Goal: Task Accomplishment & Management: Manage account settings

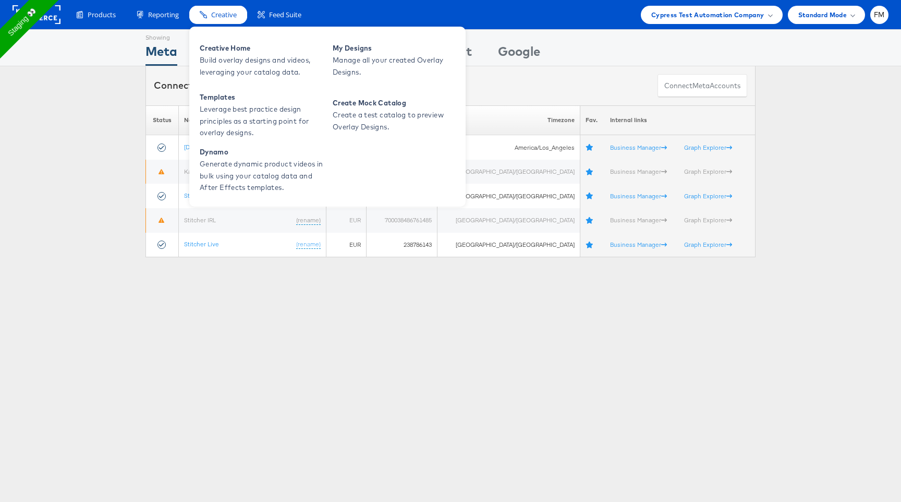
click at [228, 12] on span "Creative" at bounding box center [224, 15] width 26 height 10
click at [395, 55] on span "Manage all your created Overlay Designs." at bounding box center [395, 66] width 125 height 24
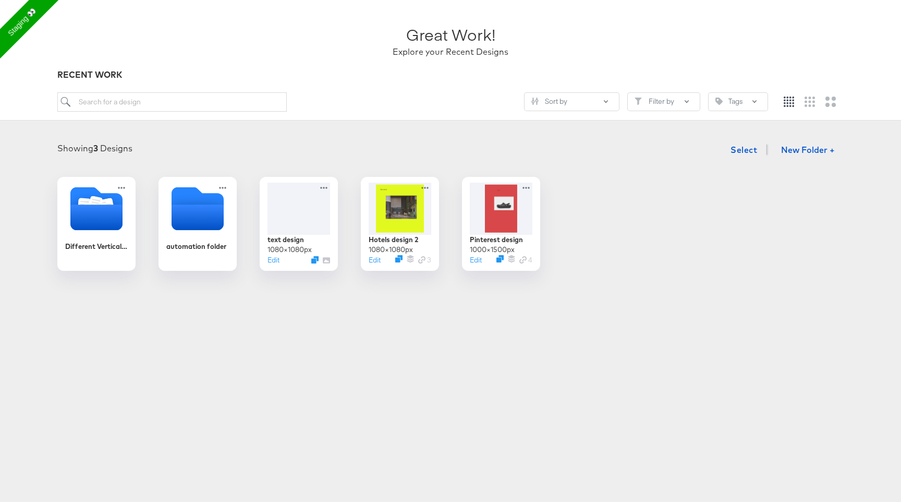
scroll to position [56, 0]
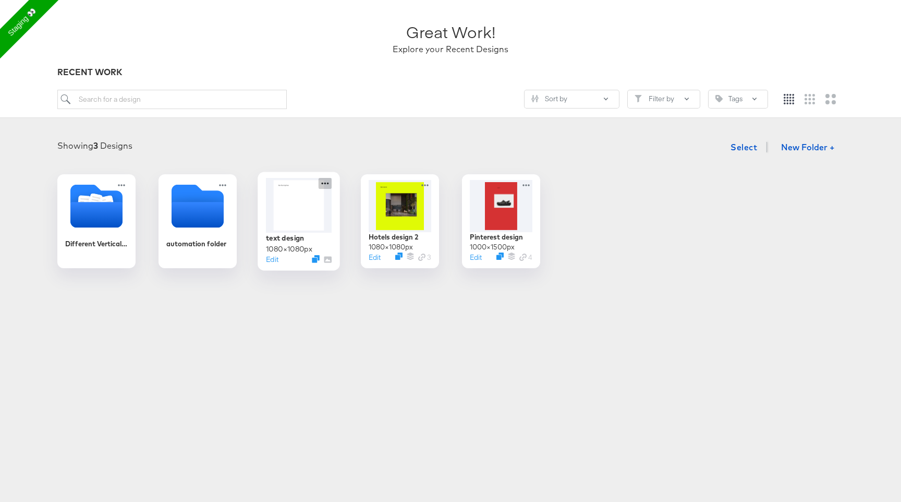
click at [324, 181] on icon at bounding box center [325, 183] width 13 height 11
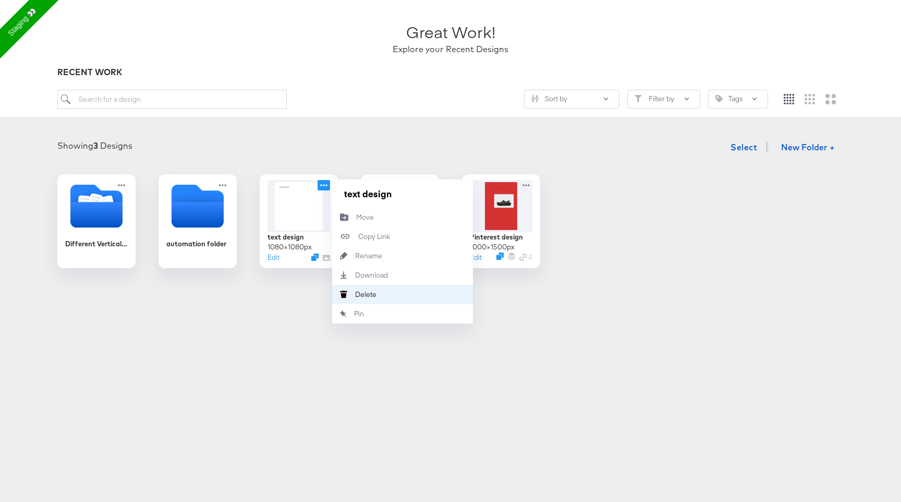
click at [378, 289] on button "Delete Delete" at bounding box center [402, 294] width 141 height 19
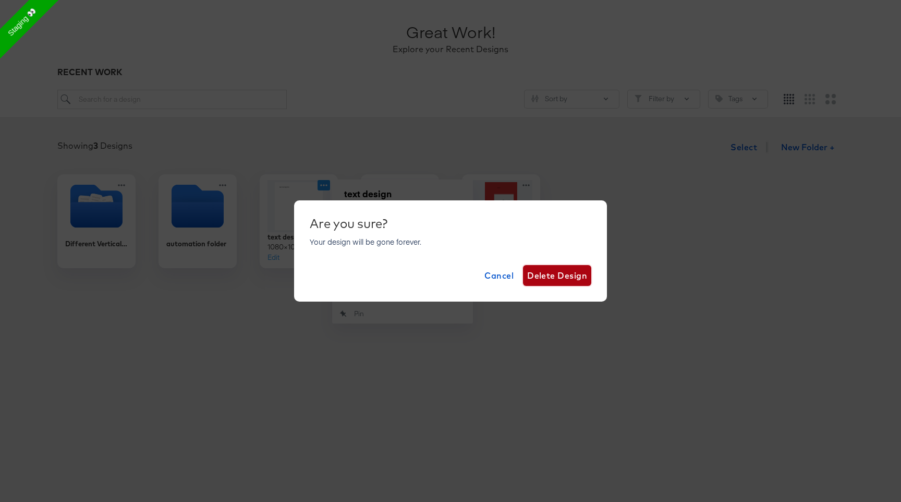
click at [562, 277] on span "Delete Design" at bounding box center [557, 275] width 60 height 15
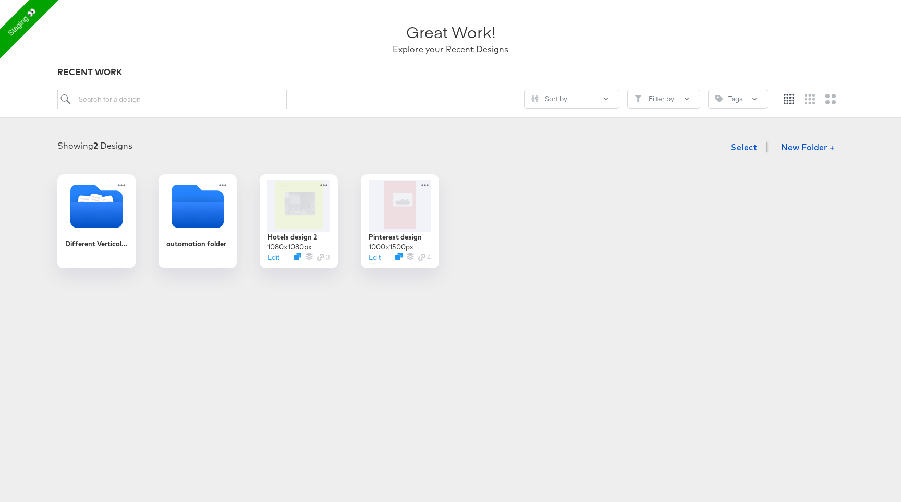
scroll to position [0, 0]
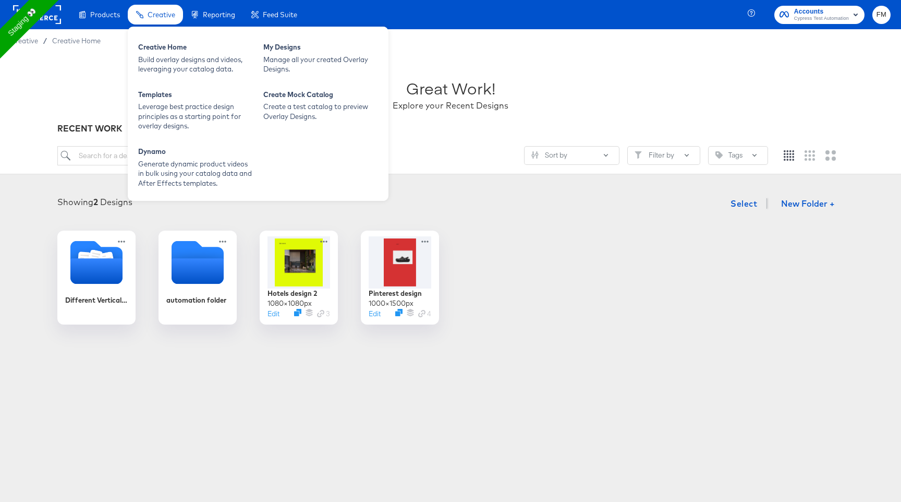
click at [162, 15] on span "Creative" at bounding box center [162, 14] width 28 height 8
click at [225, 60] on div "Build overlay designs and videos, leveraging your catalog data." at bounding box center [195, 64] width 115 height 19
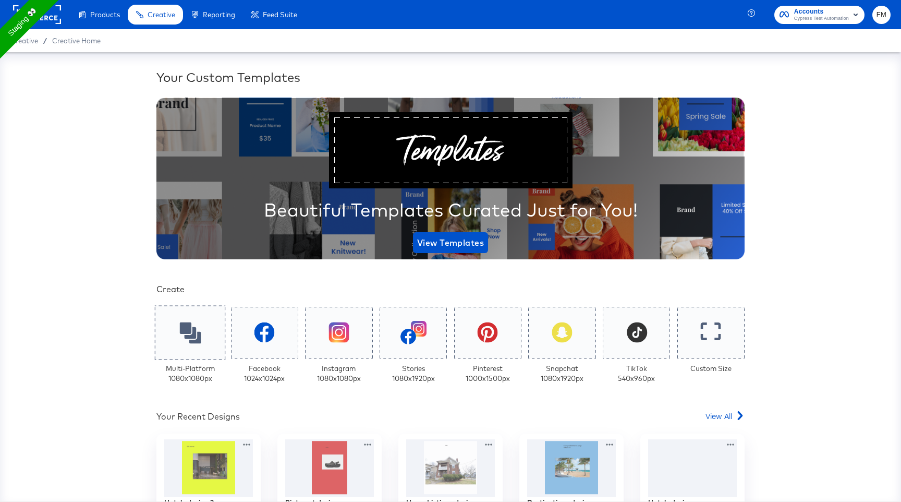
click at [195, 323] on icon at bounding box center [189, 332] width 21 height 21
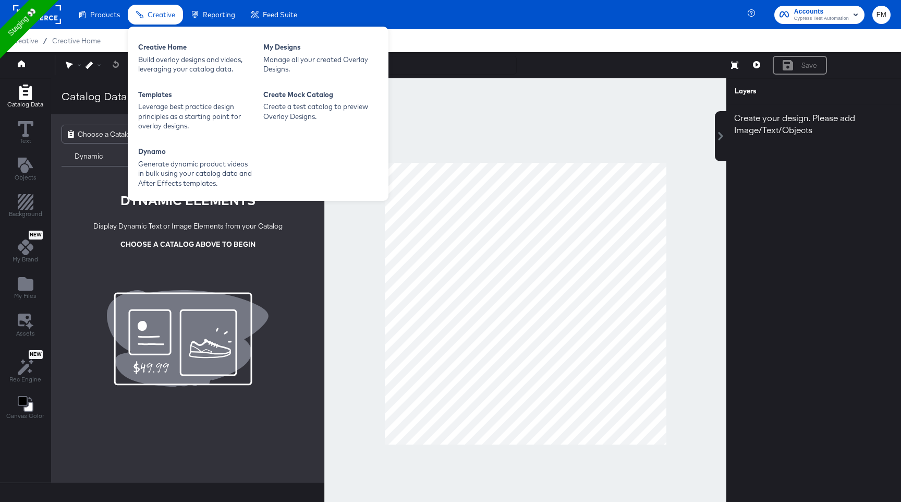
click at [146, 15] on div "Creative" at bounding box center [155, 15] width 55 height 20
click at [293, 66] on div "Manage all your created Overlay Designs." at bounding box center [320, 64] width 115 height 19
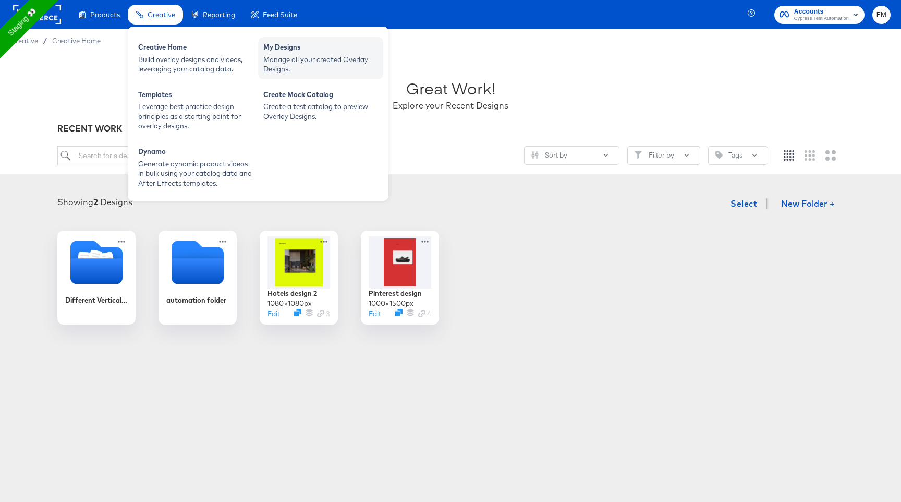
click at [263, 55] on div "Manage all your created Overlay Designs." at bounding box center [320, 64] width 115 height 19
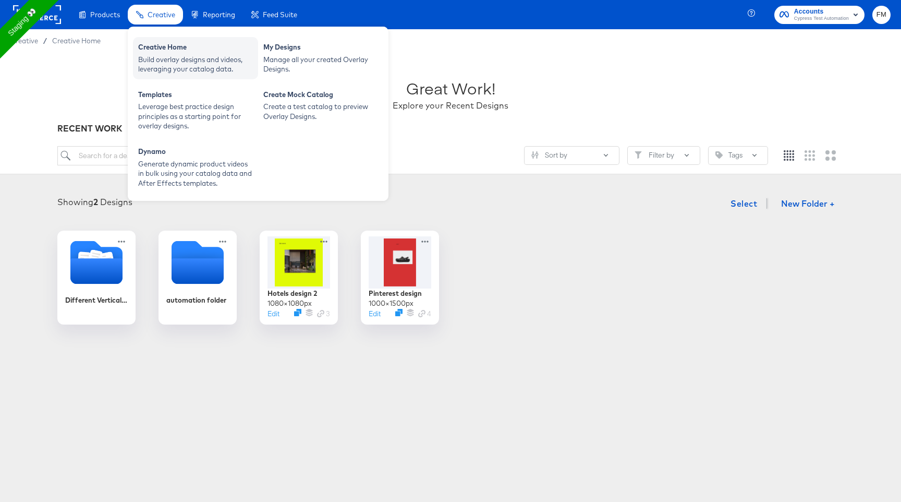
click at [177, 67] on div "Build overlay designs and videos, leveraging your catalog data." at bounding box center [195, 64] width 115 height 19
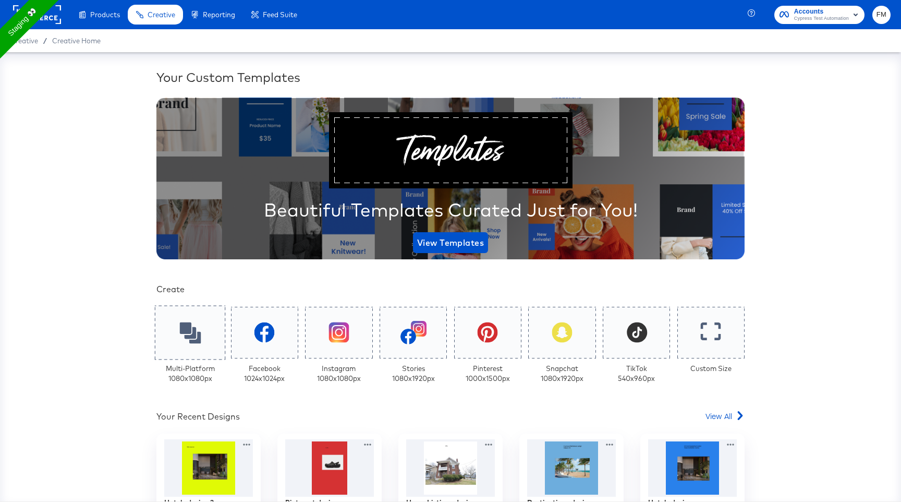
click at [179, 311] on div at bounding box center [190, 332] width 71 height 54
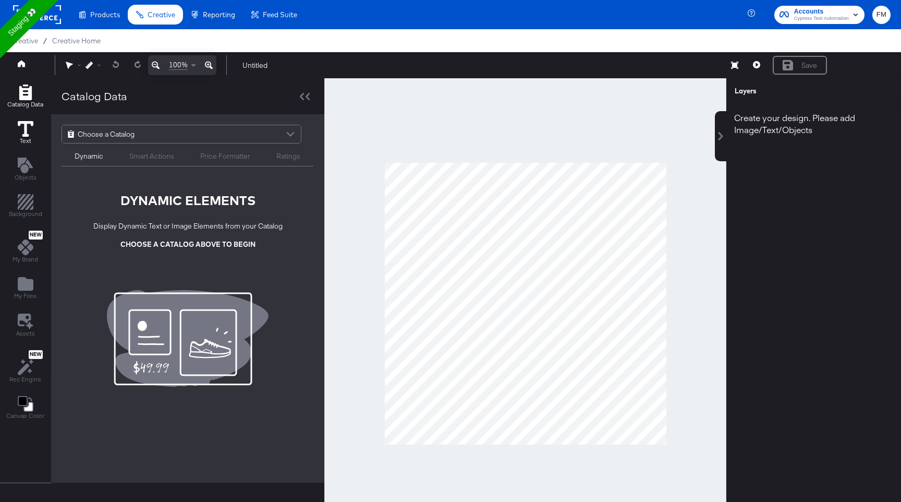
click at [20, 140] on span "Text" at bounding box center [25, 141] width 11 height 8
click at [26, 173] on icon "Add Text" at bounding box center [26, 165] width 16 height 16
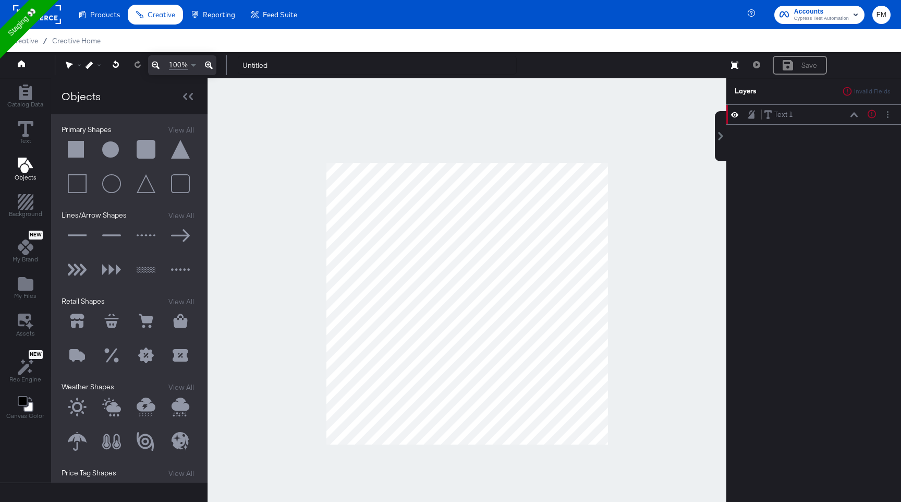
click at [112, 146] on button at bounding box center [111, 149] width 31 height 31
click at [37, 127] on button "Text" at bounding box center [25, 133] width 28 height 30
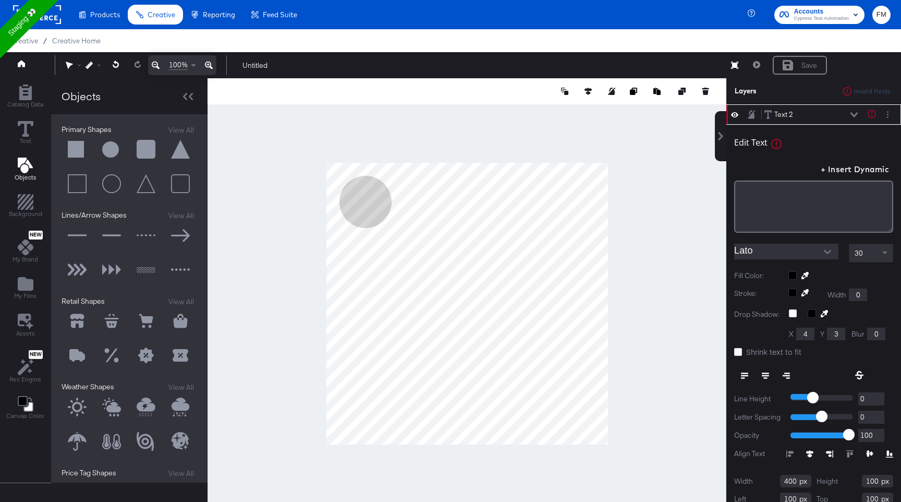
type input "500"
type input "466"
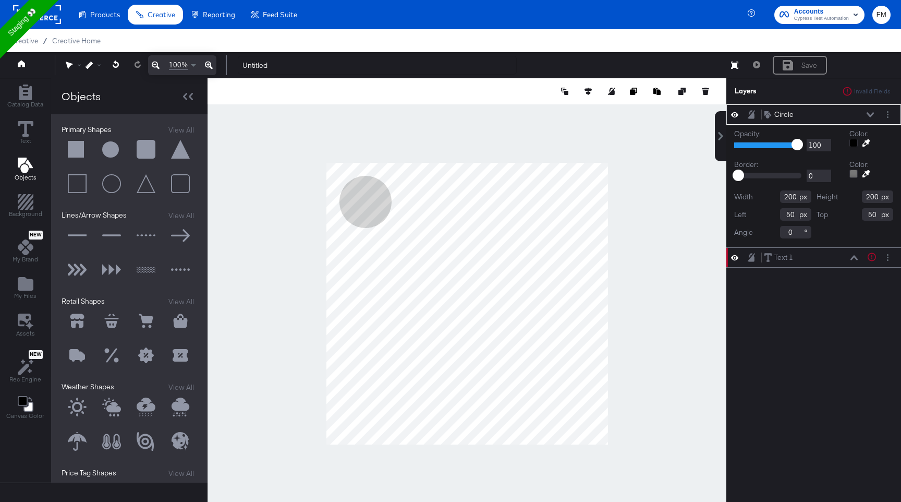
type input "200"
type input "596"
click at [317, 198] on div at bounding box center [467, 303] width 519 height 450
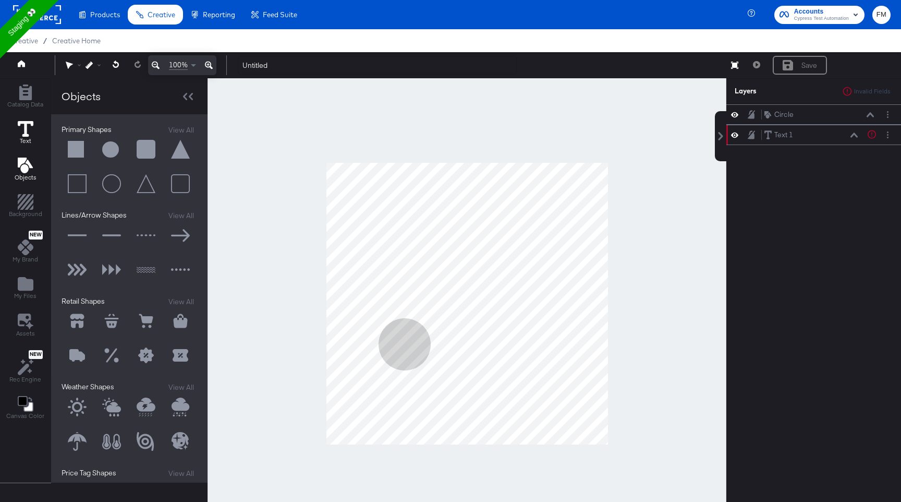
click at [26, 125] on icon at bounding box center [26, 129] width 16 height 16
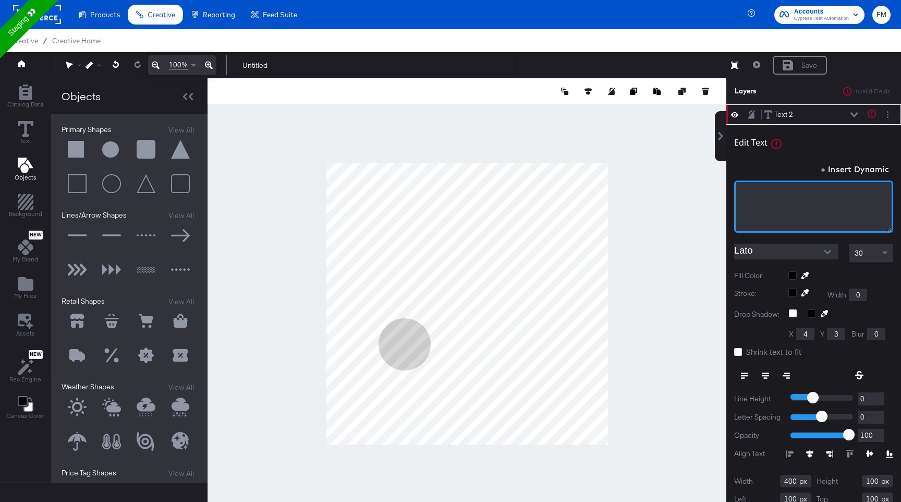
click at [829, 189] on div "﻿" at bounding box center [813, 192] width 145 height 10
click at [703, 234] on div at bounding box center [467, 303] width 519 height 450
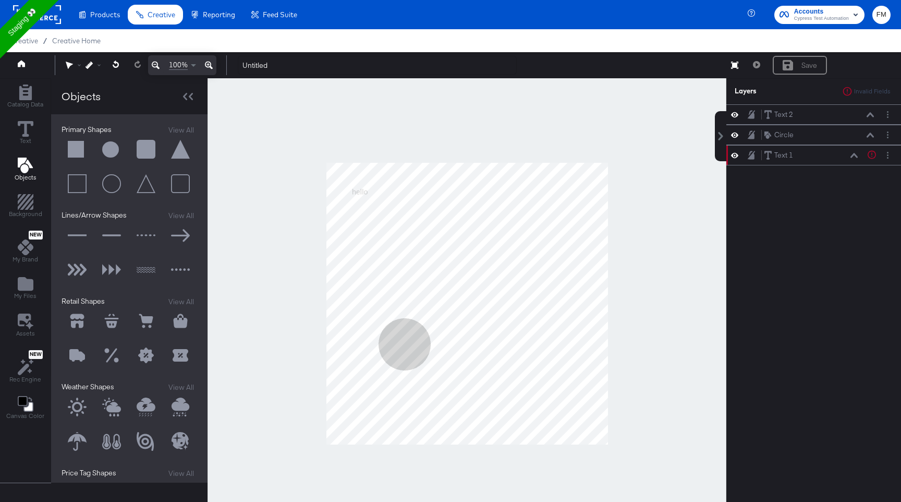
click at [810, 168] on div "Text 2 Text 2 Circle Circle Text 1 Text 1 Text is too short (minimum is 1 chara…" at bounding box center [813, 308] width 175 height 408
click at [810, 156] on div "Text 1 Text 1" at bounding box center [811, 155] width 94 height 11
click at [889, 156] on button "Layer Options" at bounding box center [887, 155] width 11 height 11
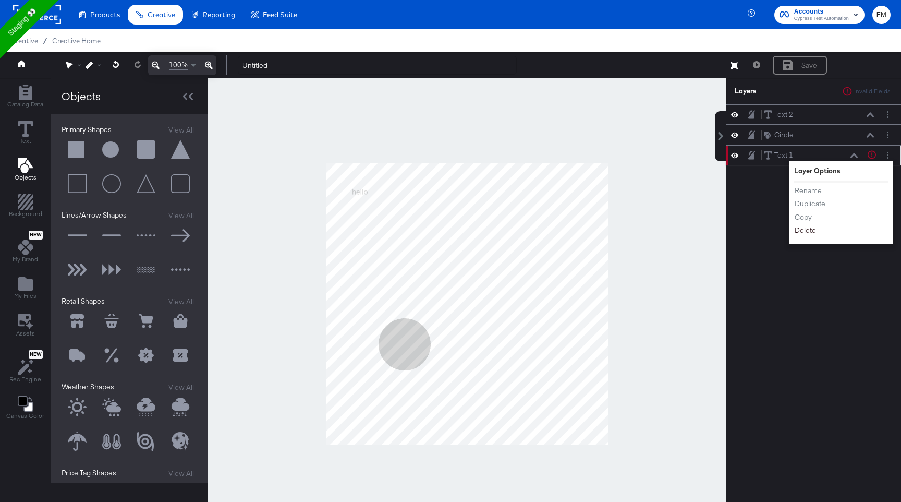
click at [813, 234] on button "Delete" at bounding box center [805, 230] width 22 height 11
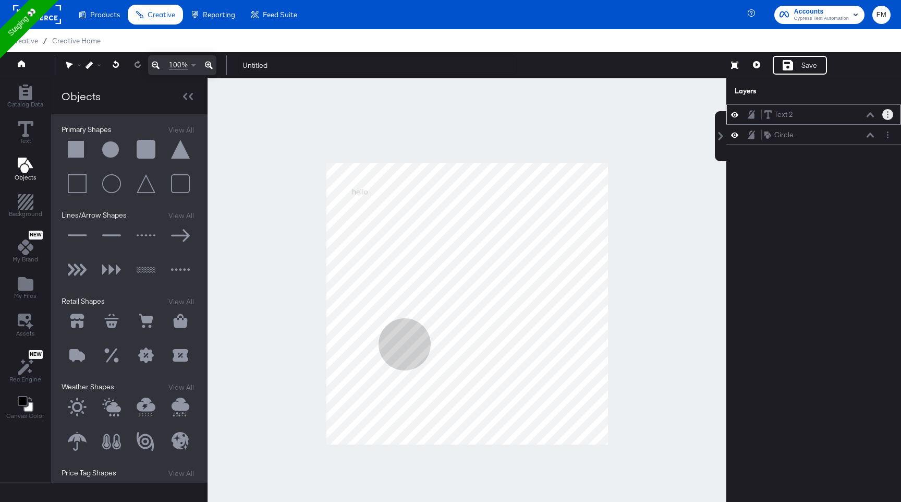
click at [888, 118] on button "Layer Options" at bounding box center [887, 114] width 11 height 11
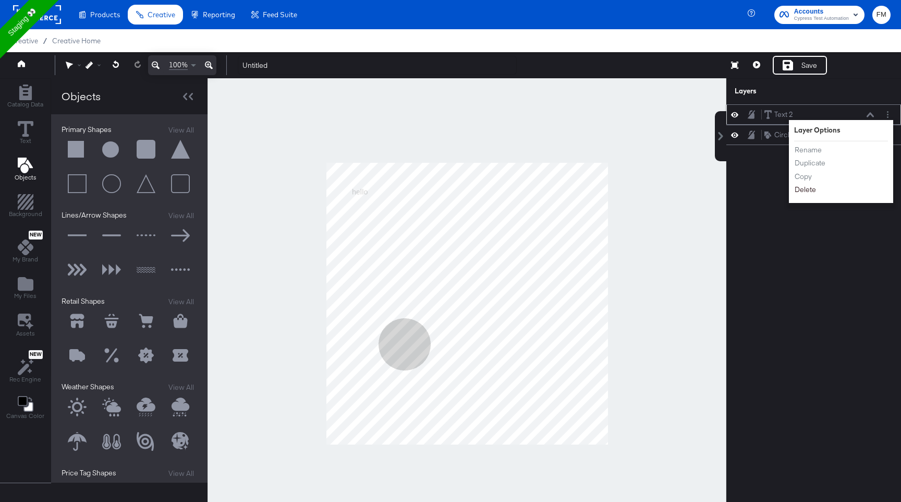
click at [811, 192] on button "Delete" at bounding box center [805, 189] width 22 height 11
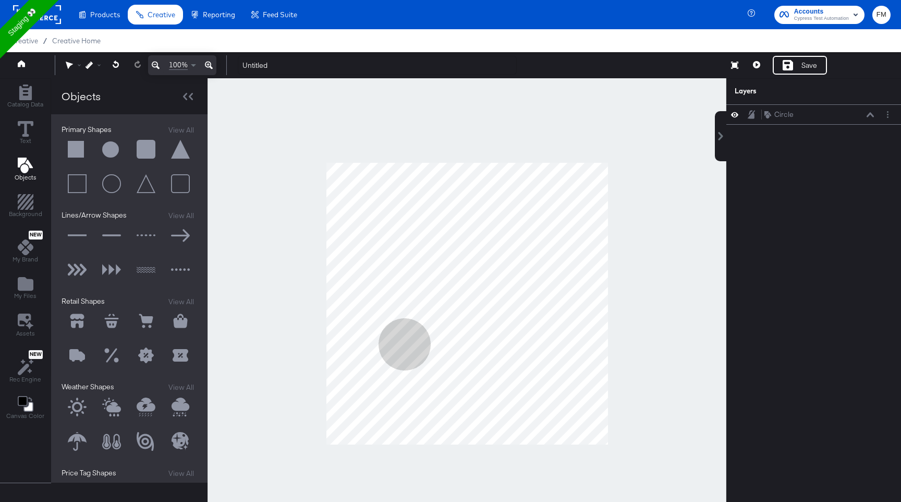
click at [172, 3] on ul "Products Products Product Catalogs Enhance Your Product Catalog, Map Them to Pu…" at bounding box center [187, 14] width 235 height 29
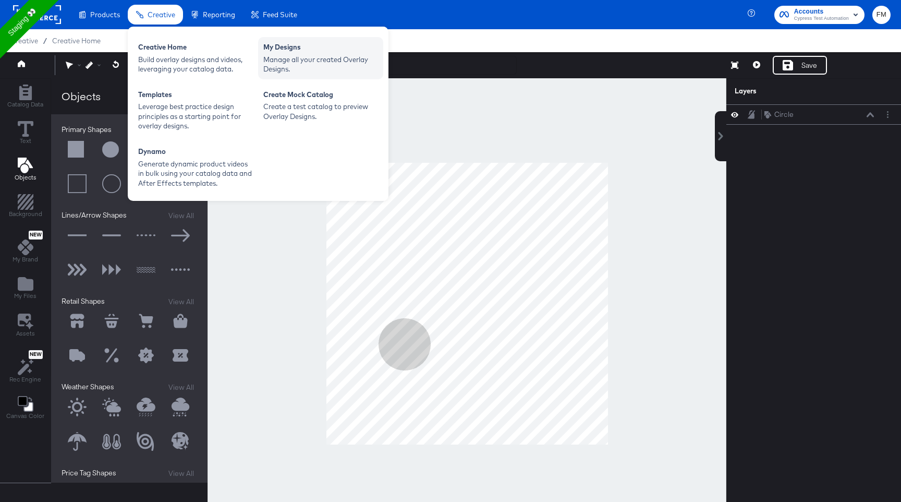
click at [298, 66] on div "Manage all your created Overlay Designs." at bounding box center [320, 64] width 115 height 19
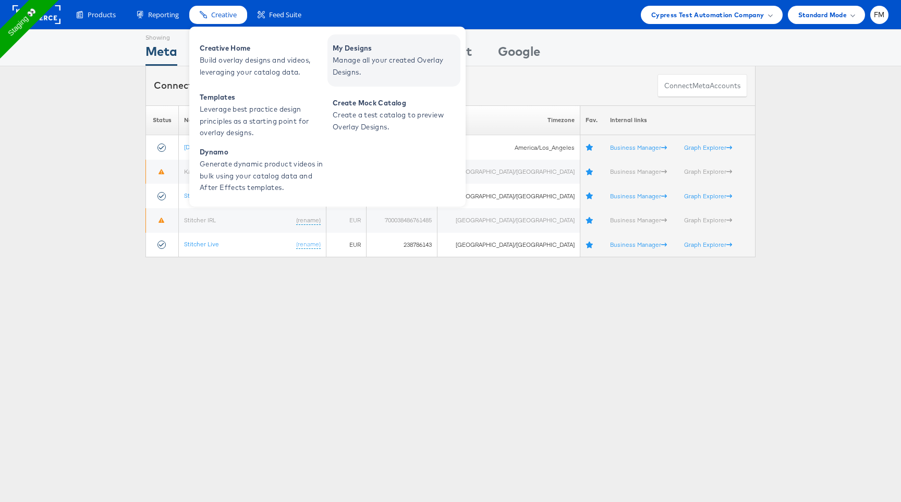
click at [380, 62] on span "Manage all your created Overlay Designs." at bounding box center [395, 66] width 125 height 24
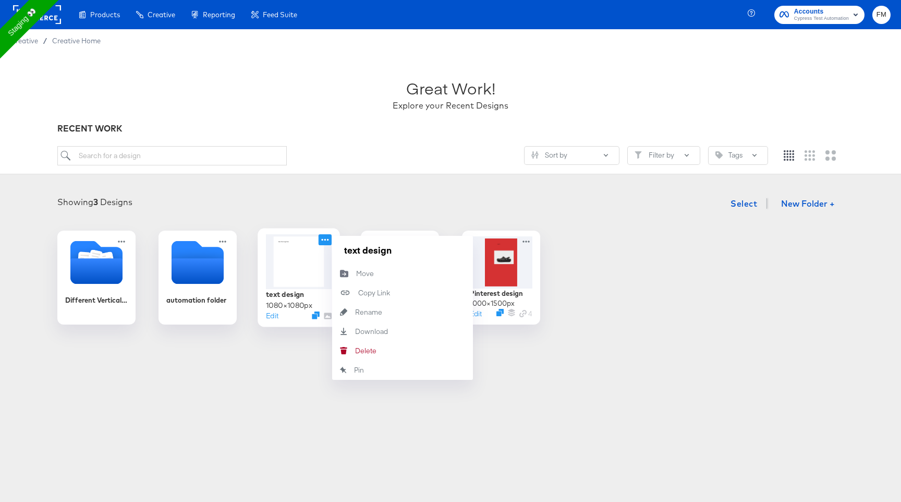
click at [325, 241] on icon at bounding box center [325, 239] width 13 height 11
click at [379, 356] on button "Delete Delete" at bounding box center [402, 350] width 141 height 19
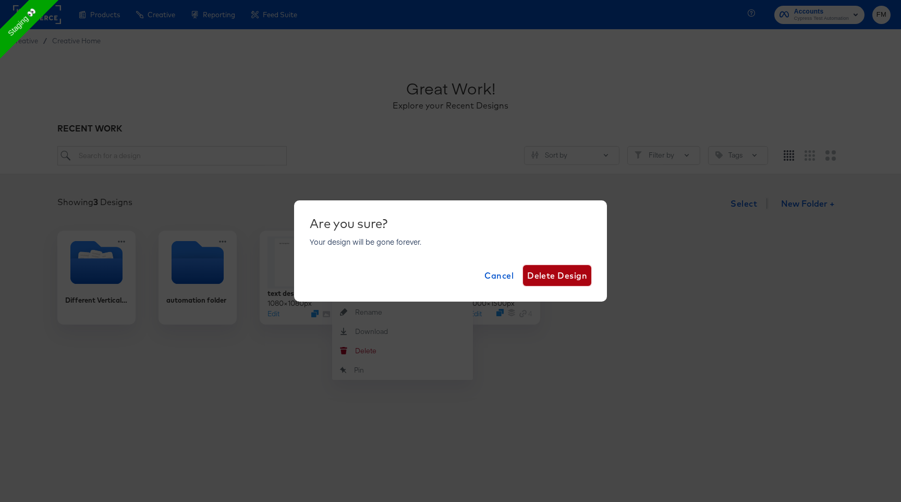
click at [553, 281] on span "Delete Design" at bounding box center [557, 275] width 60 height 15
